Goal: Task Accomplishment & Management: Complete application form

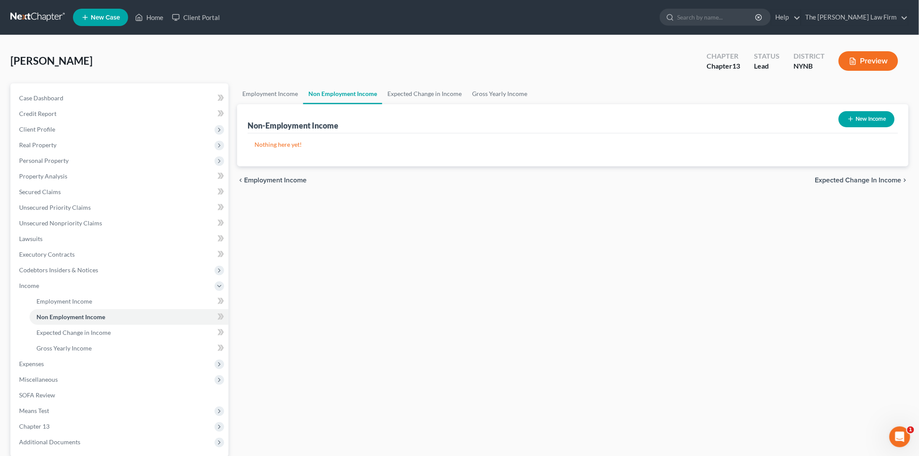
click at [39, 20] on link at bounding box center [38, 18] width 56 height 16
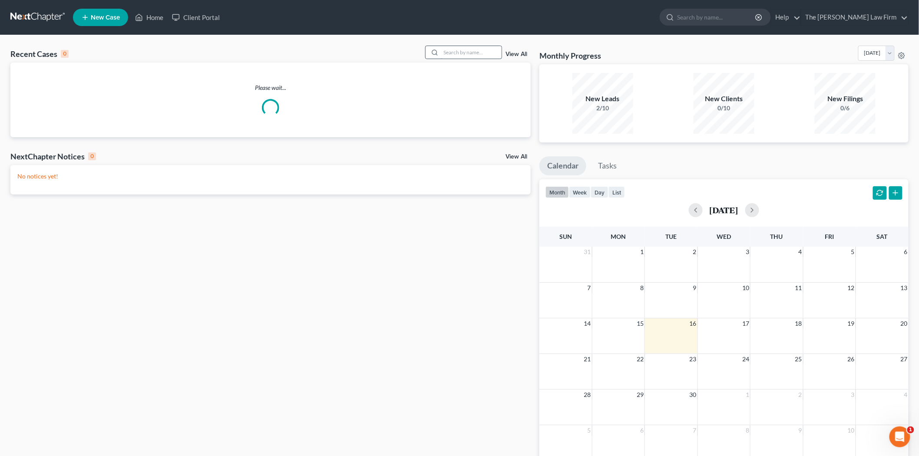
click at [467, 56] on input "search" at bounding box center [471, 52] width 61 height 13
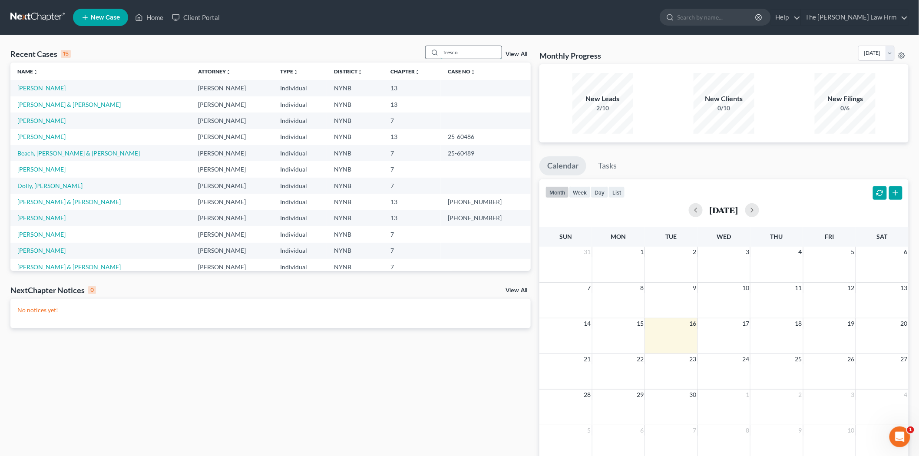
type input "fresco"
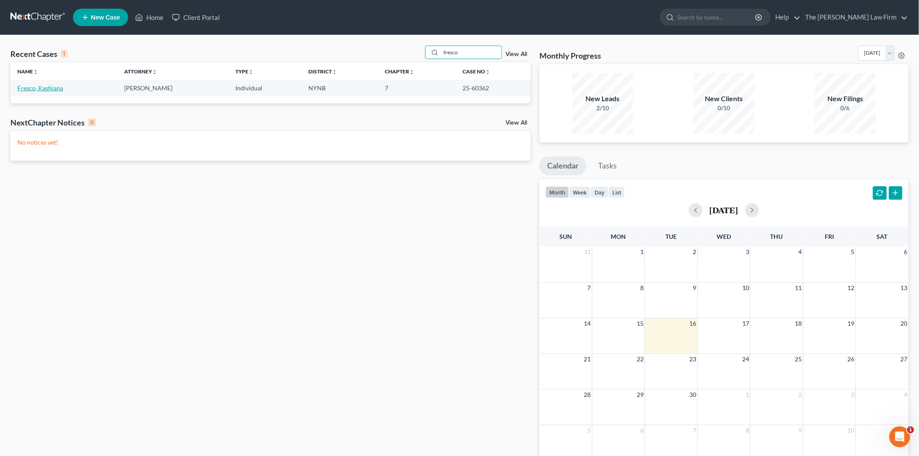
click at [42, 89] on link "Fresco, Kashiana" at bounding box center [40, 87] width 46 height 7
select select "5"
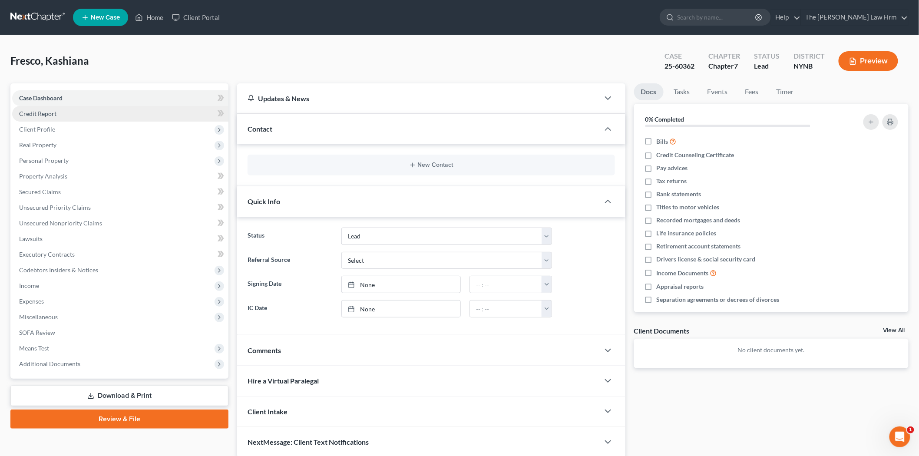
click at [48, 110] on span "Credit Report" at bounding box center [37, 113] width 37 height 7
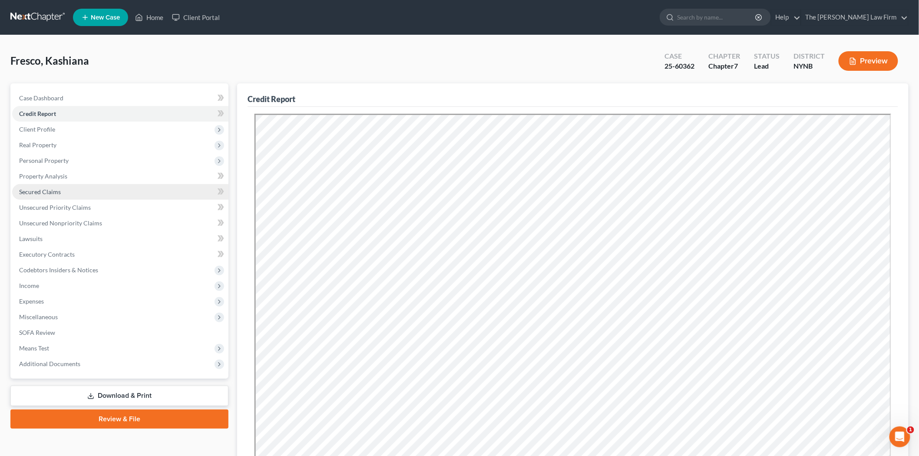
click at [36, 190] on span "Secured Claims" at bounding box center [40, 191] width 42 height 7
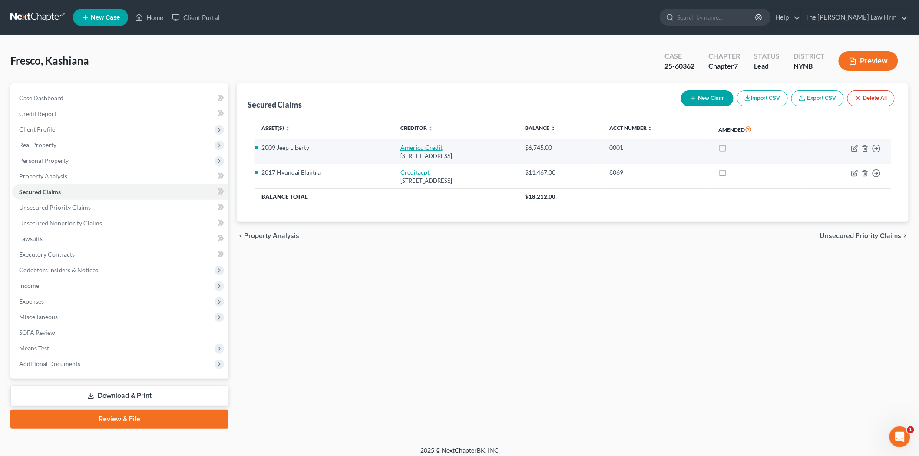
click at [400, 147] on link "Americu Credit" at bounding box center [421, 147] width 42 height 7
select select "35"
select select "0"
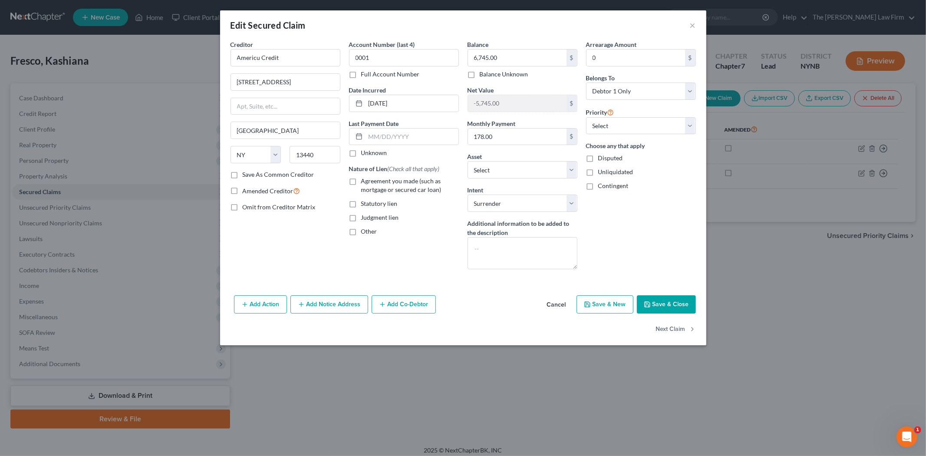
click at [689, 23] on div "Edit Secured Claim ×" at bounding box center [463, 25] width 486 height 30
click at [690, 23] on button "×" at bounding box center [693, 25] width 6 height 10
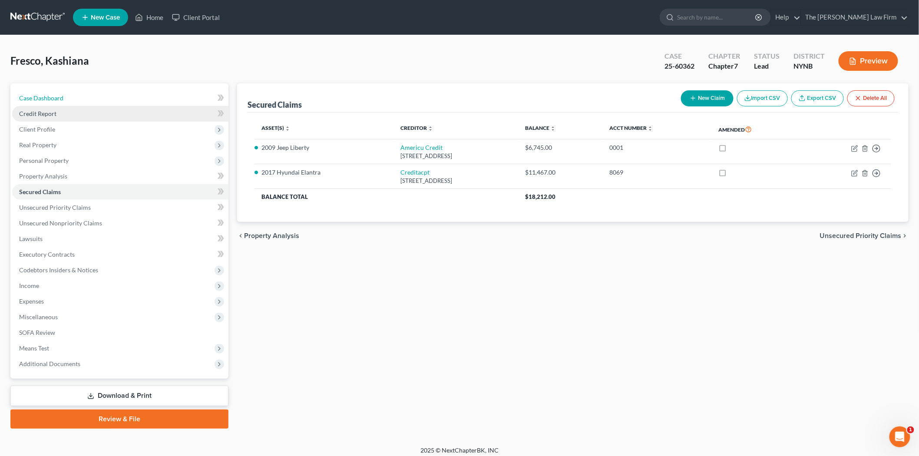
drag, startPoint x: 63, startPoint y: 101, endPoint x: 46, endPoint y: 115, distance: 21.9
click at [63, 101] on link "Case Dashboard" at bounding box center [120, 98] width 216 height 16
select select "5"
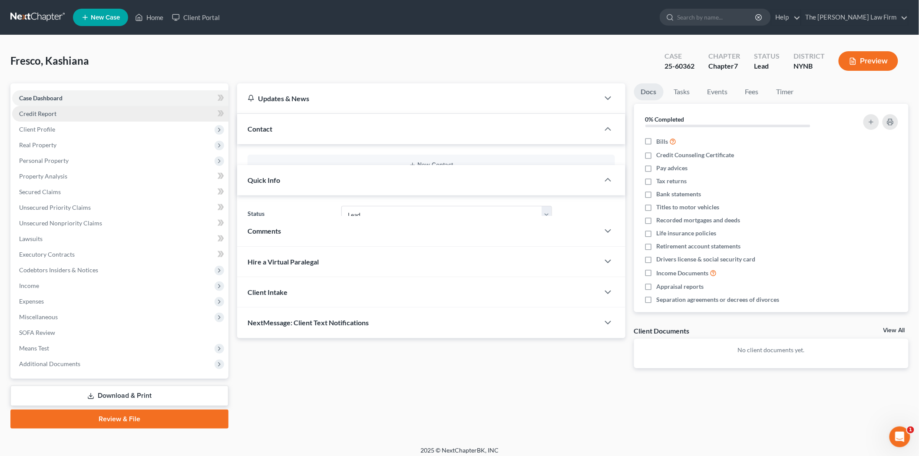
click at [46, 115] on span "Credit Report" at bounding box center [37, 113] width 37 height 7
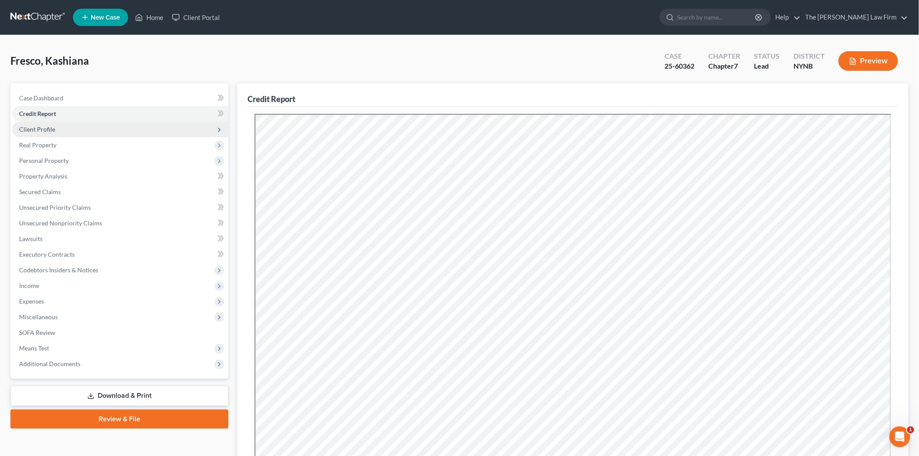
click at [50, 127] on span "Client Profile" at bounding box center [37, 129] width 36 height 7
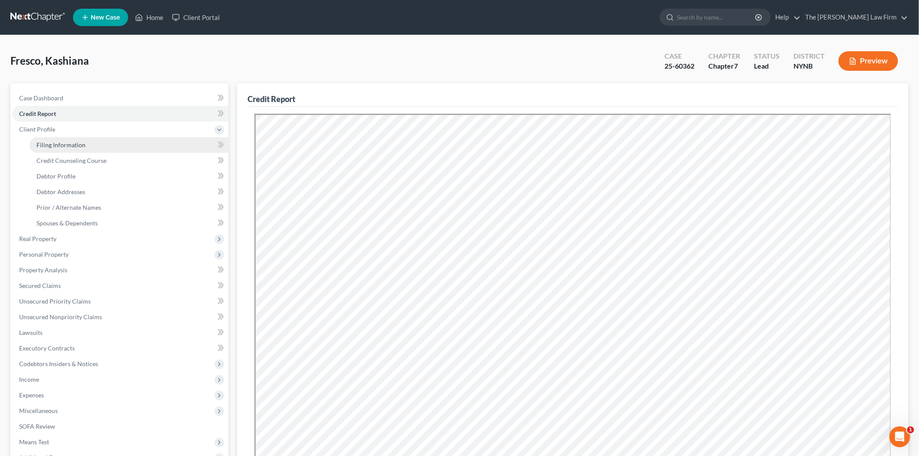
click at [73, 146] on span "Filing Information" at bounding box center [60, 144] width 49 height 7
select select "1"
select select "0"
select select "35"
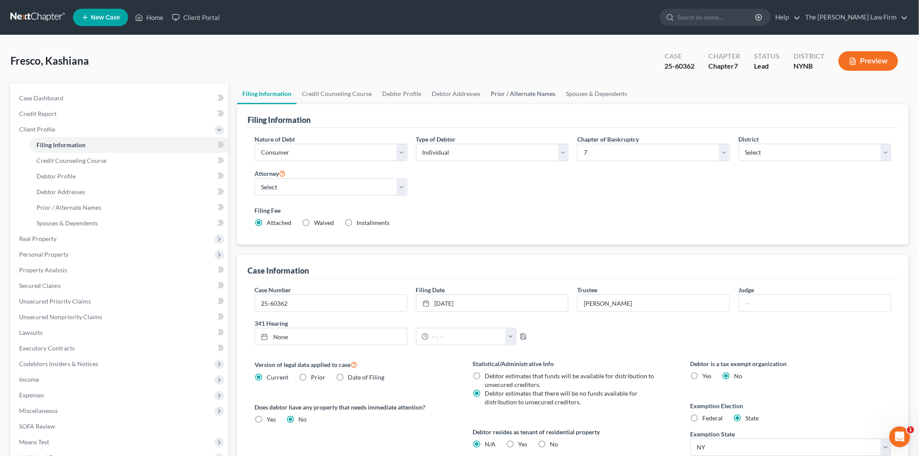
click at [513, 94] on link "Prior / Alternate Names" at bounding box center [523, 93] width 75 height 21
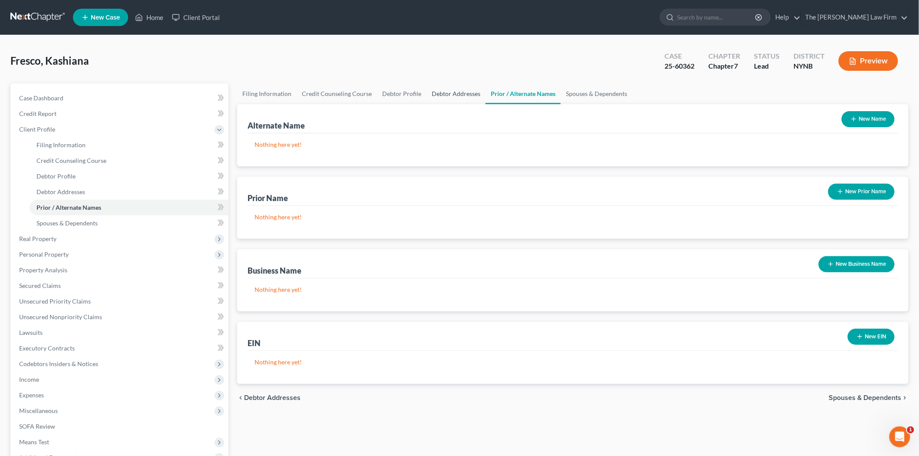
click at [427, 89] on link "Debtor Addresses" at bounding box center [456, 93] width 59 height 21
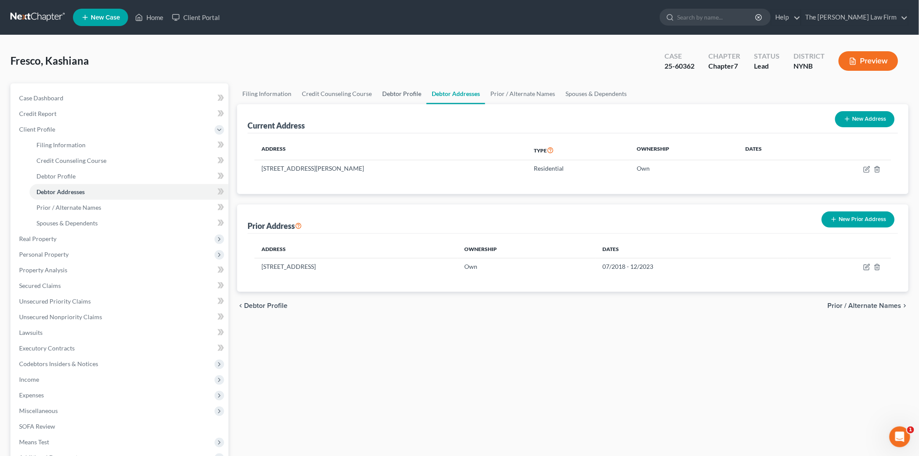
click at [398, 89] on link "Debtor Profile" at bounding box center [402, 93] width 50 height 21
select select "1"
select select "3"
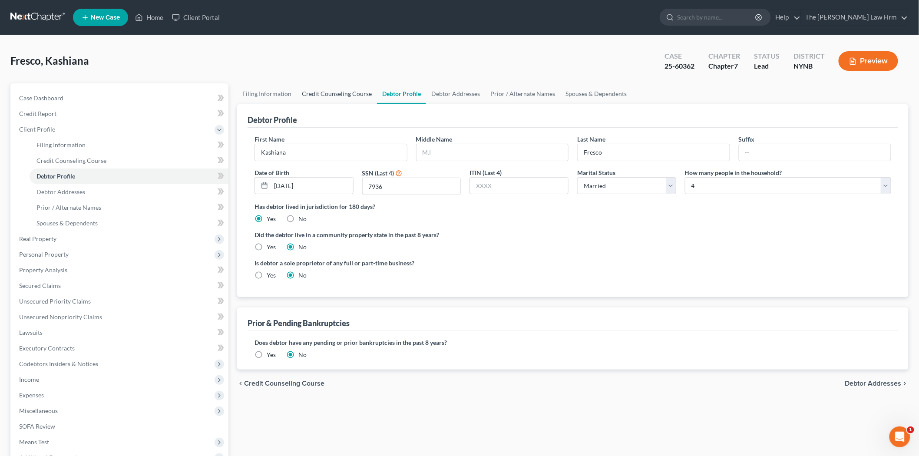
click at [349, 93] on link "Credit Counseling Course" at bounding box center [337, 93] width 80 height 21
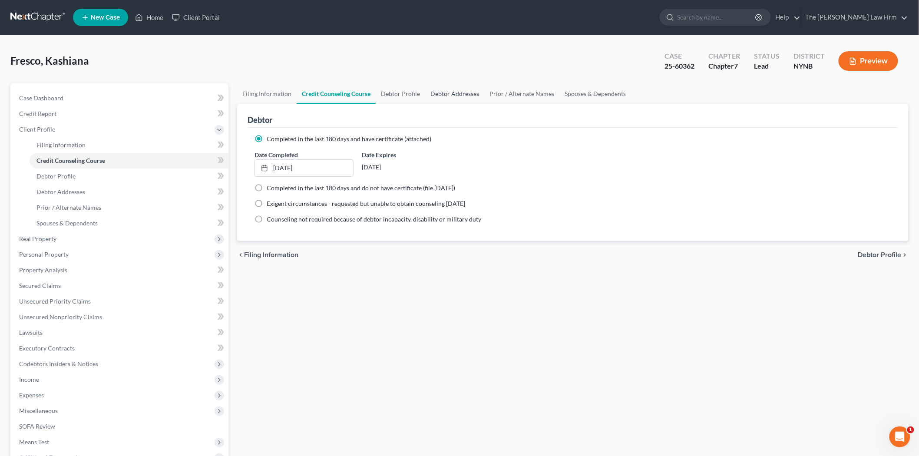
click at [432, 87] on link "Debtor Addresses" at bounding box center [454, 93] width 59 height 21
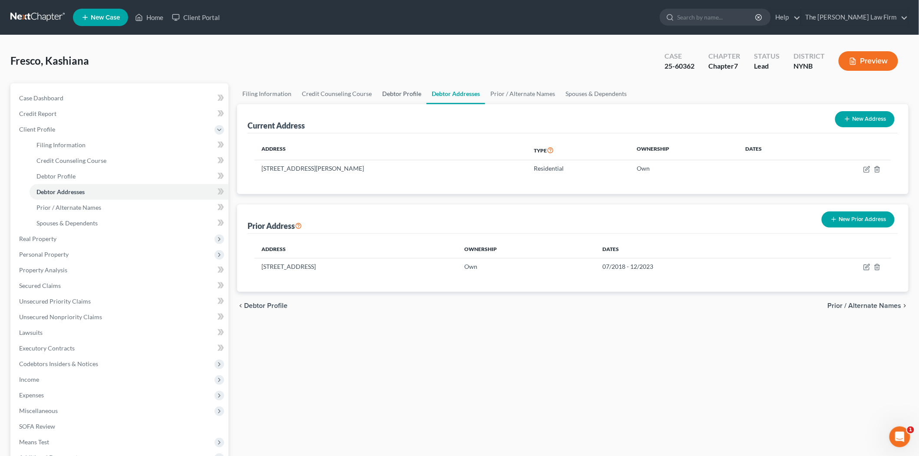
click at [410, 93] on link "Debtor Profile" at bounding box center [402, 93] width 50 height 21
select select "1"
select select "3"
